Goal: Task Accomplishment & Management: Use online tool/utility

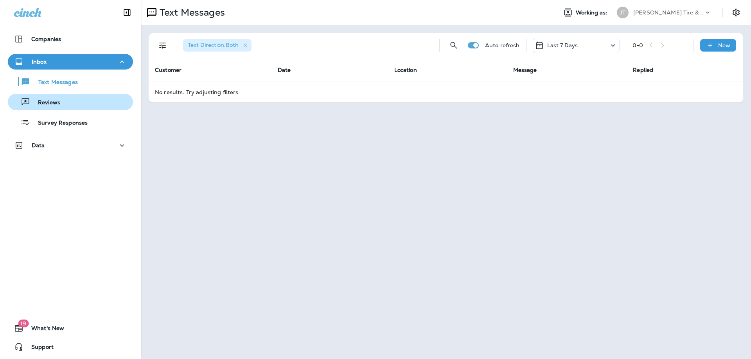
click at [49, 101] on p "Reviews" at bounding box center [45, 102] width 30 height 7
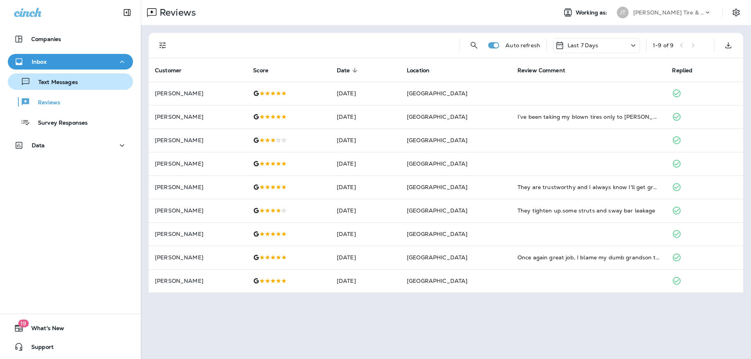
click at [69, 83] on p "Text Messages" at bounding box center [54, 82] width 47 height 7
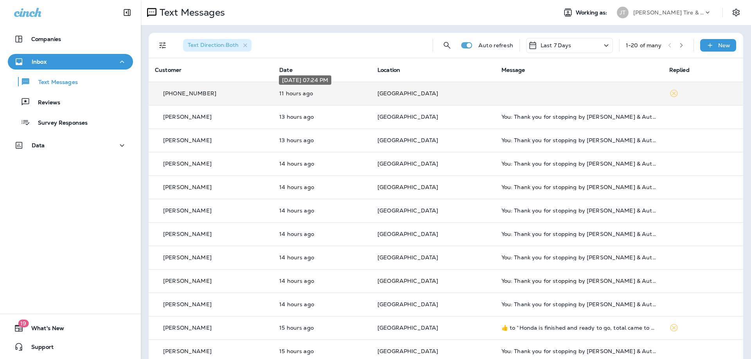
click at [354, 95] on p "11 hours ago" at bounding box center [322, 93] width 86 height 6
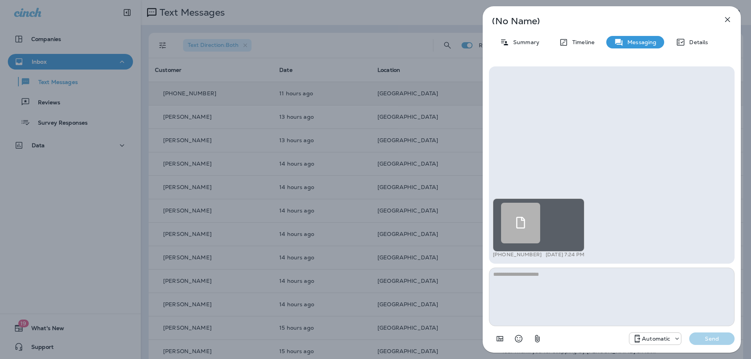
click at [524, 225] on use at bounding box center [520, 223] width 9 height 12
